Goal: Task Accomplishment & Management: Complete application form

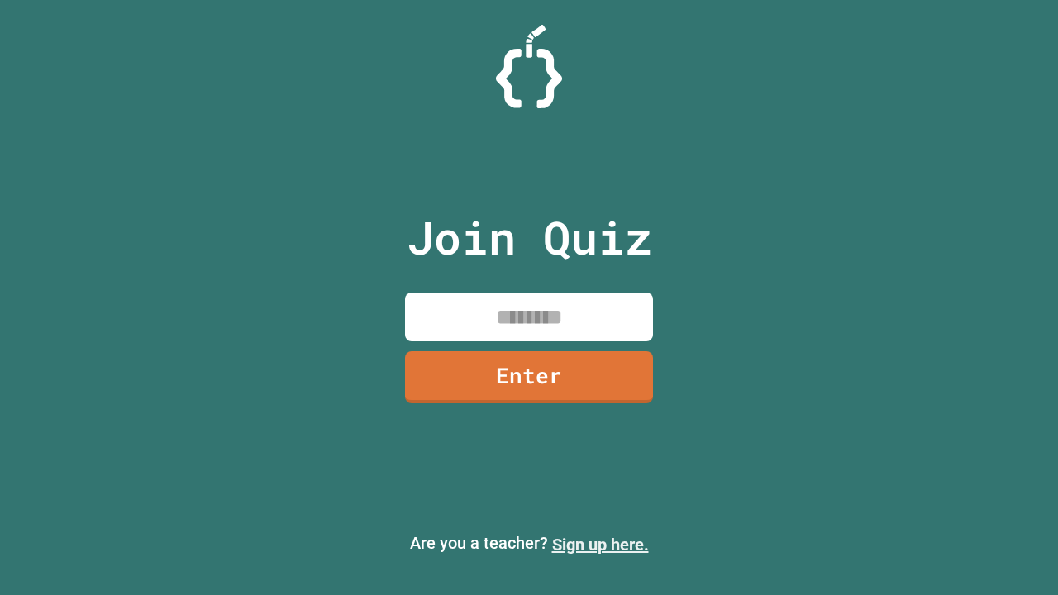
click at [600, 545] on link "Sign up here." at bounding box center [600, 545] width 97 height 20
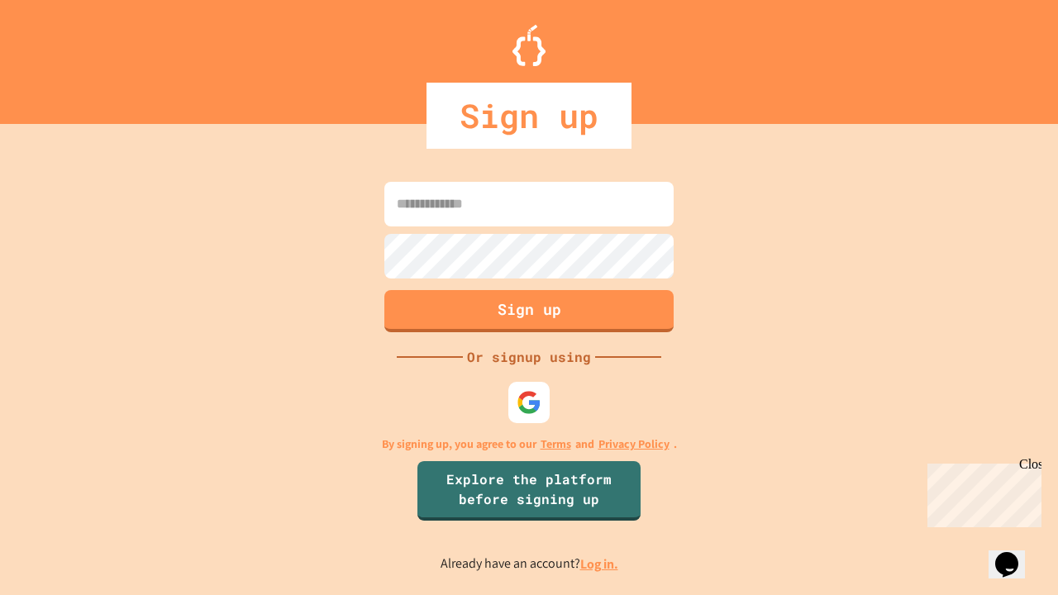
click at [600, 564] on link "Log in." at bounding box center [599, 563] width 38 height 17
